Goal: Find specific page/section: Find specific page/section

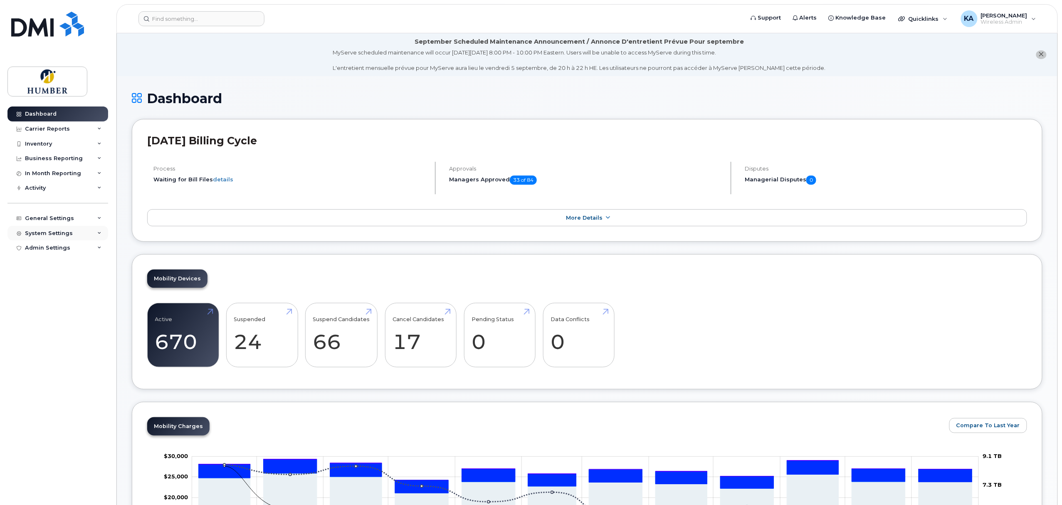
click at [72, 235] on div "System Settings" at bounding box center [57, 233] width 101 height 15
click at [68, 222] on div "General Settings" at bounding box center [57, 218] width 101 height 15
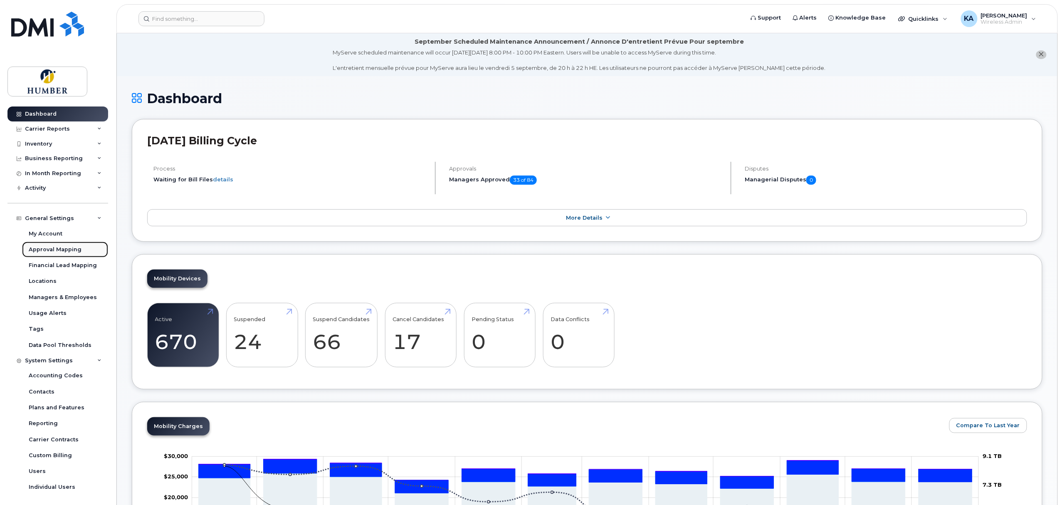
click at [64, 248] on div "Approval Mapping" at bounding box center [55, 249] width 53 height 7
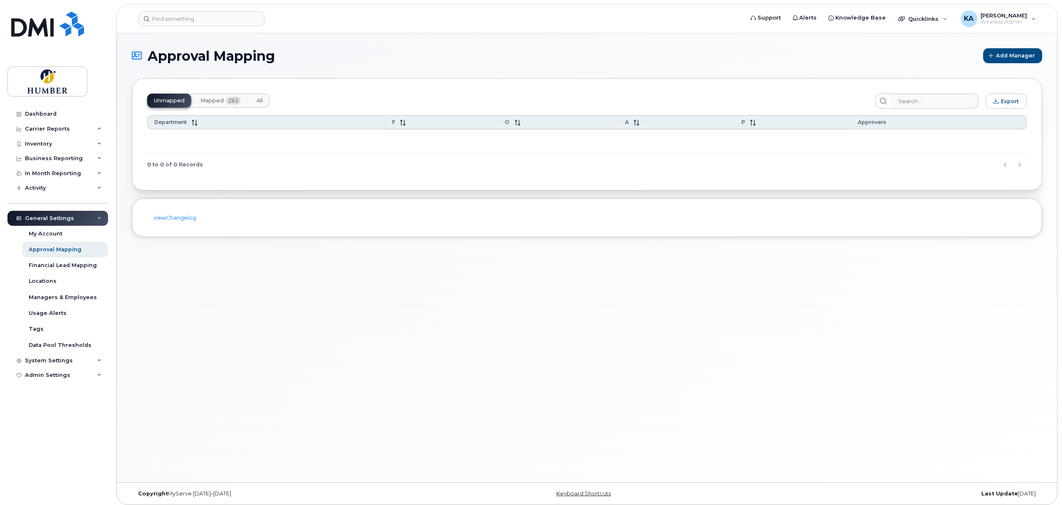
click at [218, 97] on span "Mapped" at bounding box center [211, 100] width 23 height 7
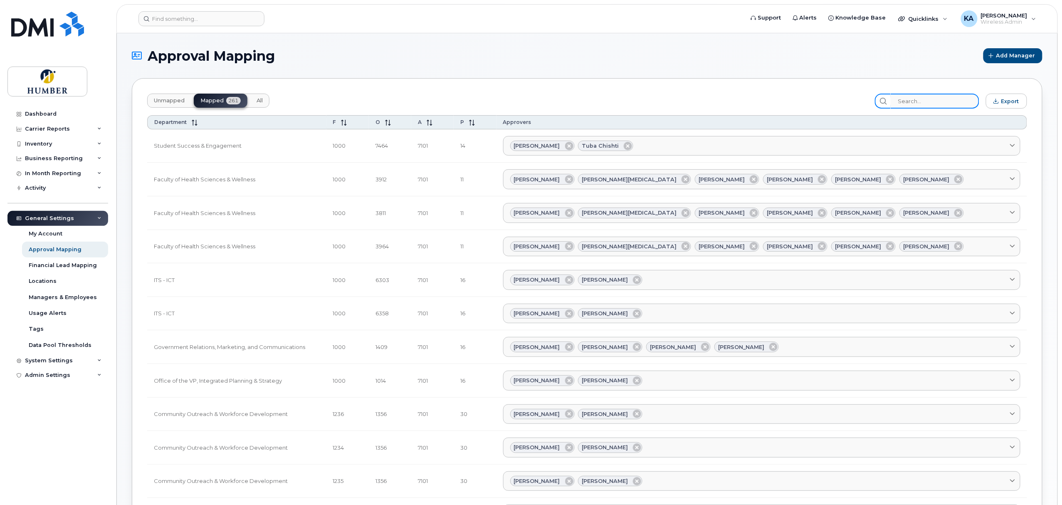
click at [926, 101] on input "search" at bounding box center [935, 101] width 89 height 15
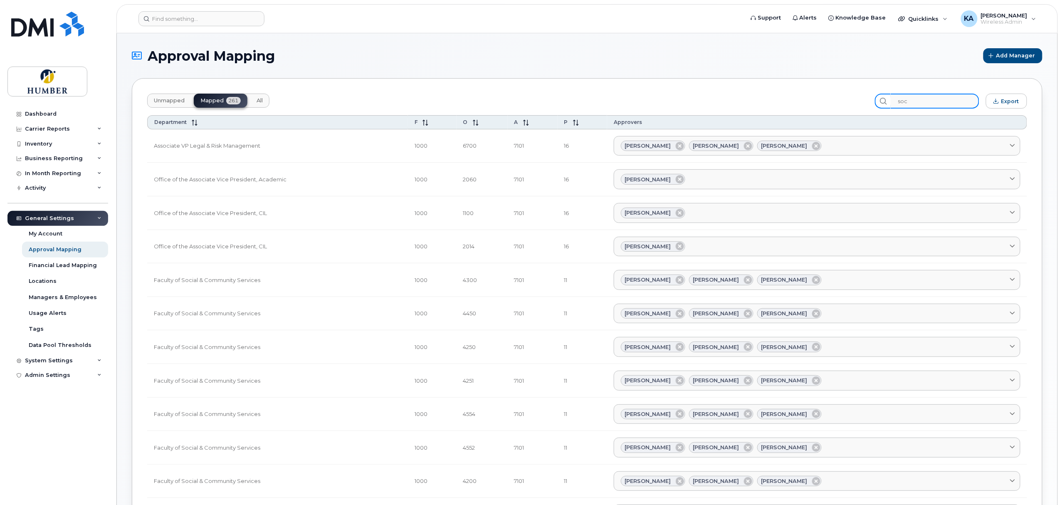
type input "soc"
click at [170, 103] on span "Unmapped" at bounding box center [169, 100] width 31 height 7
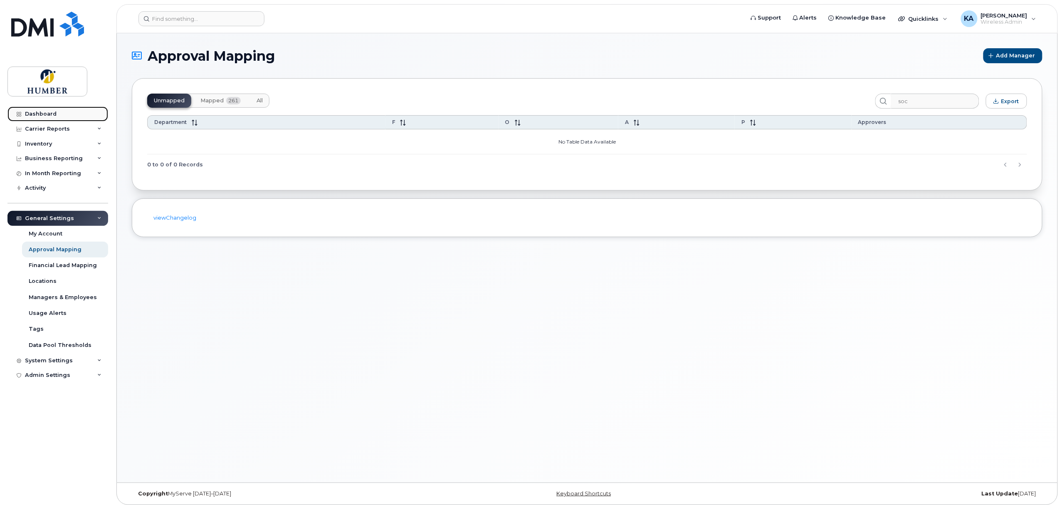
click at [57, 117] on link "Dashboard" at bounding box center [57, 113] width 101 height 15
